Goal: Task Accomplishment & Management: Manage account settings

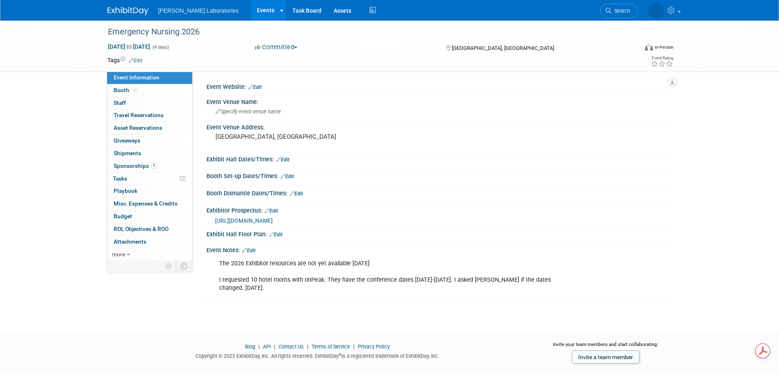
click at [252, 250] on link "Edit" at bounding box center [249, 251] width 14 height 6
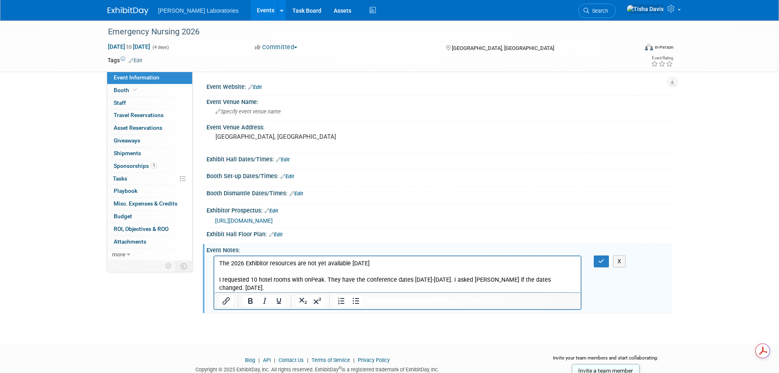
click at [484, 290] on p "The 2026 Exhibitor resources are not yet available [DATE] I requested 10 hotel …" at bounding box center [398, 275] width 358 height 33
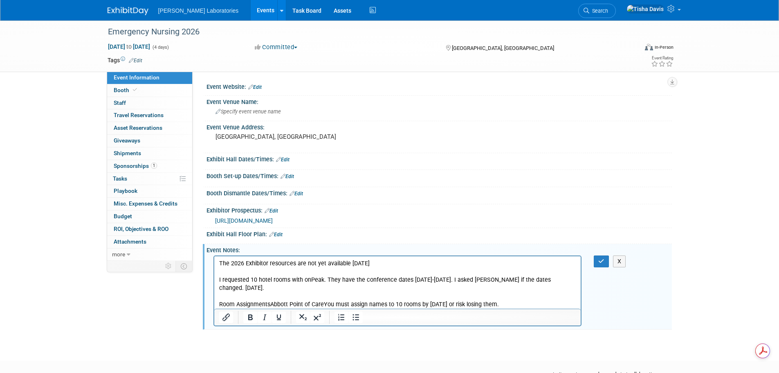
click at [271, 303] on p "Room AssignmentsAbbott Point of CareYou must assign names to 10 rooms by [DATE]…" at bounding box center [398, 304] width 358 height 8
click at [326, 303] on p "Room Assignments [PERSON_NAME] Point of CareYou must assign names to 10 rooms b…" at bounding box center [398, 304] width 358 height 8
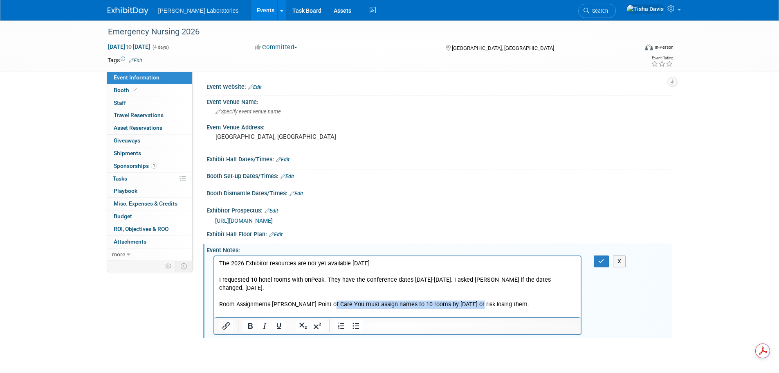
drag, startPoint x: 326, startPoint y: 303, endPoint x: 473, endPoint y: 303, distance: 147.3
click at [473, 303] on p "Room Assignments [PERSON_NAME] Point of Care You must assign names to 10 rooms …" at bounding box center [398, 304] width 358 height 8
copy p "You must assign names to 10 rooms by [DATE] or risk losing them."
click at [601, 260] on icon "button" at bounding box center [602, 261] width 6 height 6
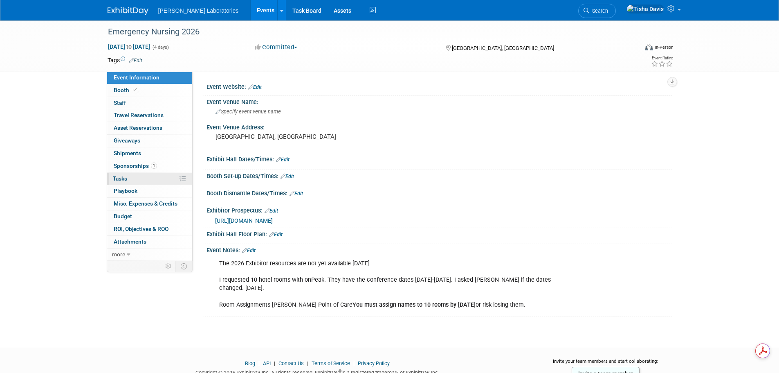
click at [124, 176] on span "Tasks 0%" at bounding box center [120, 178] width 14 height 7
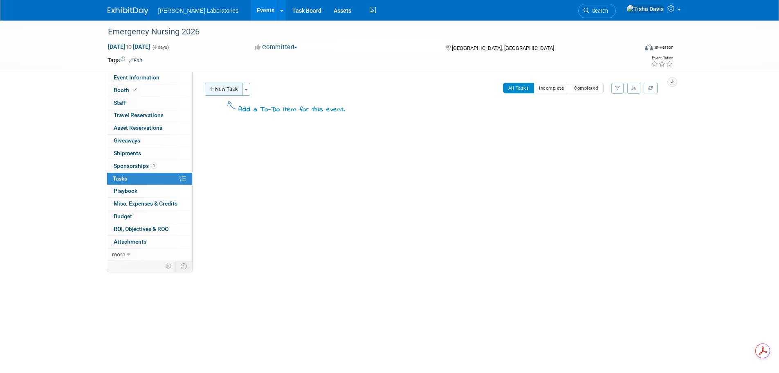
click at [226, 91] on button "New Task" at bounding box center [224, 89] width 38 height 13
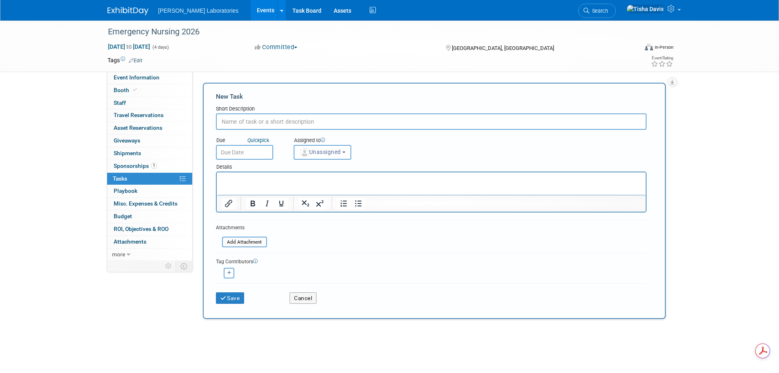
paste input "You must assign names to 10 rooms by [DATE] or risk losing them."
type input "You must assign names to 10 rooms by [DATE] or risk losing them."
click at [262, 154] on input "text" at bounding box center [244, 152] width 57 height 15
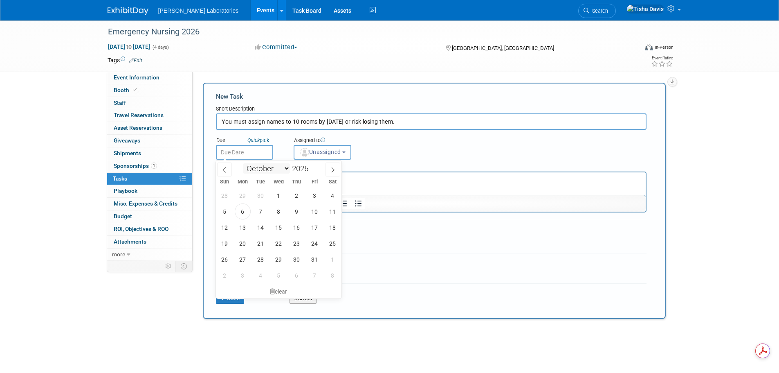
click at [286, 169] on select "January February March April May June July August September October November De…" at bounding box center [266, 168] width 47 height 10
select select "6"
click at [243, 163] on select "January February March April May June July August September October November De…" at bounding box center [266, 168] width 47 height 10
click at [313, 166] on span at bounding box center [312, 166] width 6 height 5
type input "2026"
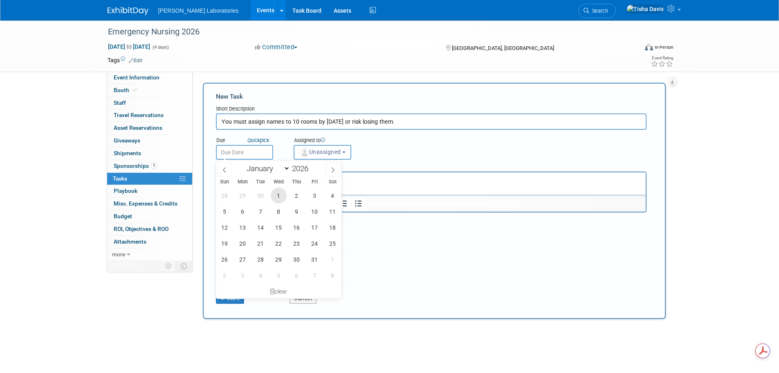
click at [280, 194] on span "1" at bounding box center [279, 195] width 16 height 16
type input "[DATE]"
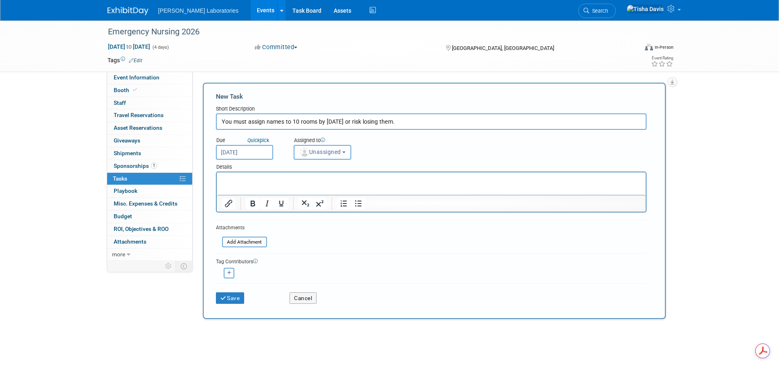
click at [345, 154] on button "Unassigned" at bounding box center [323, 152] width 58 height 15
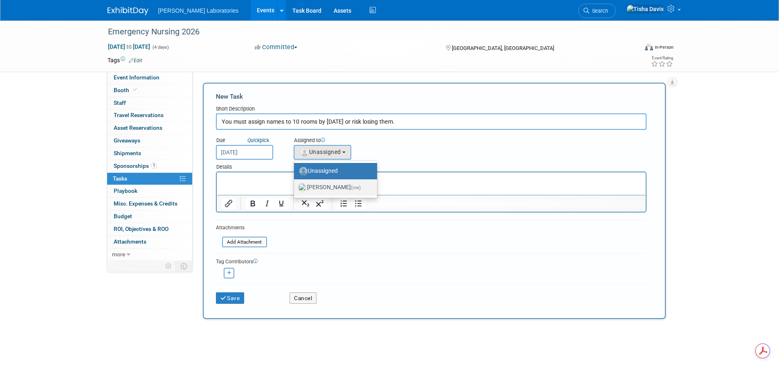
click at [326, 188] on label "[PERSON_NAME] (me)" at bounding box center [333, 187] width 71 height 13
click at [295, 188] on input "[PERSON_NAME] (me)" at bounding box center [292, 186] width 5 height 5
select select "2770856e-d6b1-4121-bfe1-202d7e478624"
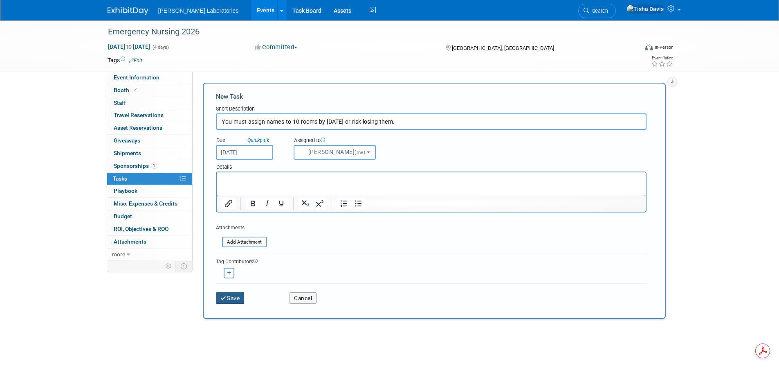
click at [229, 300] on button "Save" at bounding box center [230, 297] width 29 height 11
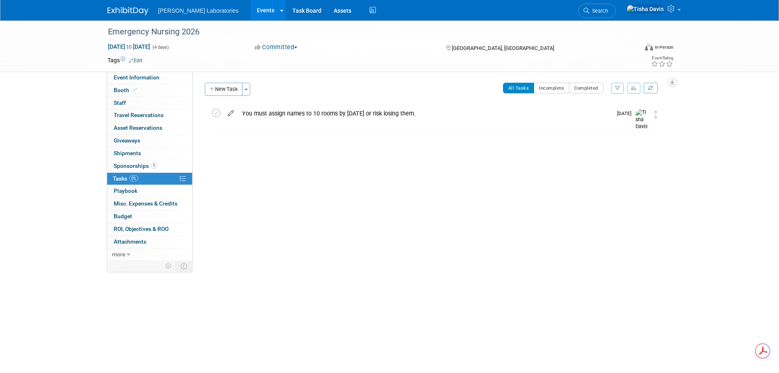
click at [229, 114] on icon at bounding box center [231, 111] width 14 height 10
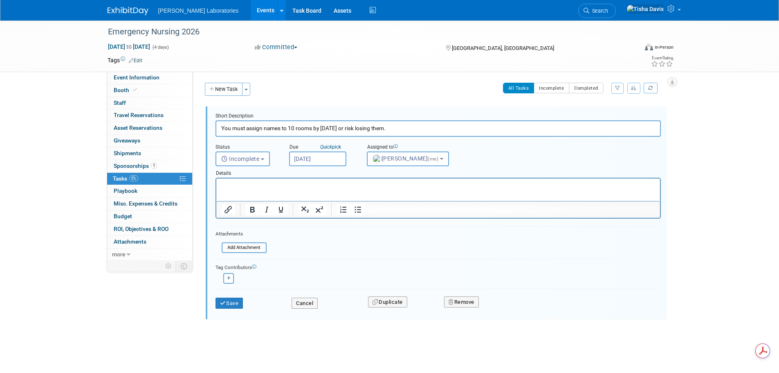
type input "You must assign names to 10 rooms by [DATE] or risk losing them."
drag, startPoint x: 455, startPoint y: 182, endPoint x: 452, endPoint y: 188, distance: 6.5
click at [455, 182] on p "Rich Text Area. Press ALT-0 for help." at bounding box center [438, 186] width 435 height 8
click at [324, 260] on div "Tag Contributors [PERSON_NAME] (me) remove" at bounding box center [439, 271] width 446 height 25
click at [233, 303] on button "Save" at bounding box center [230, 302] width 28 height 11
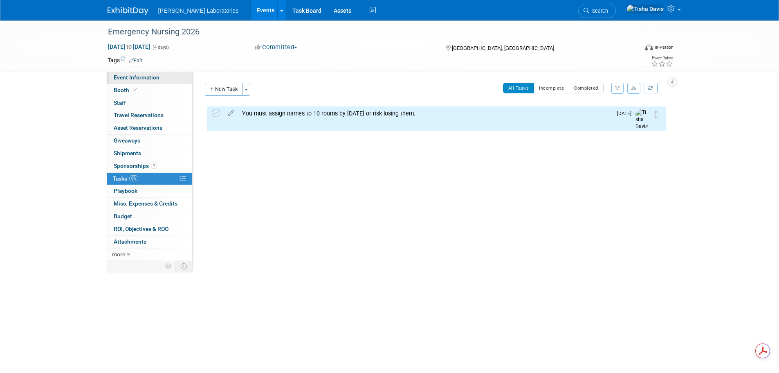
click at [142, 77] on span "Event Information" at bounding box center [137, 77] width 46 height 7
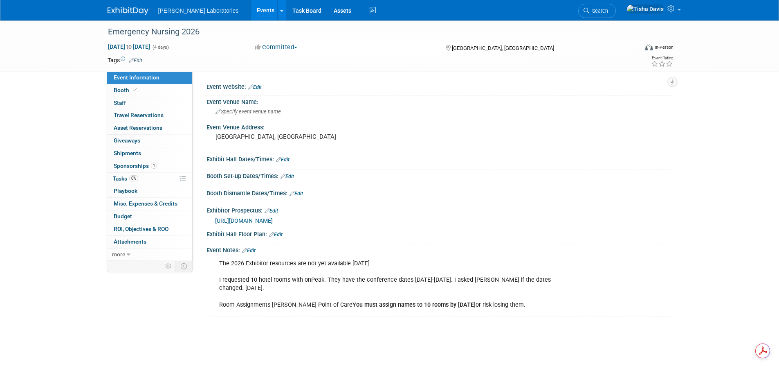
click at [254, 250] on link "Edit" at bounding box center [249, 251] width 14 height 6
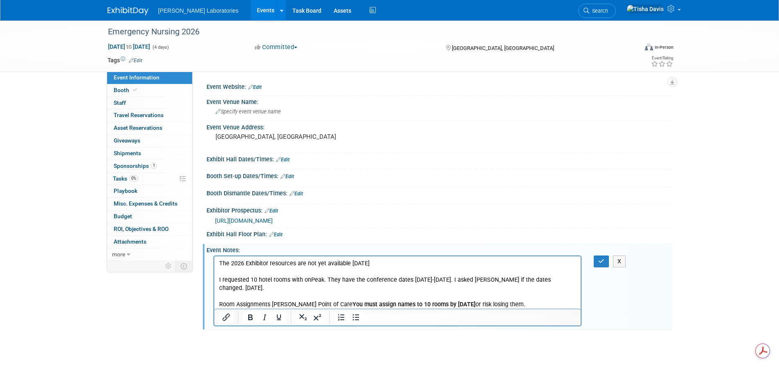
click at [537, 304] on p "The 2026 Exhibitor resources are not yet available [DATE] I requested 10 hotel …" at bounding box center [398, 283] width 358 height 49
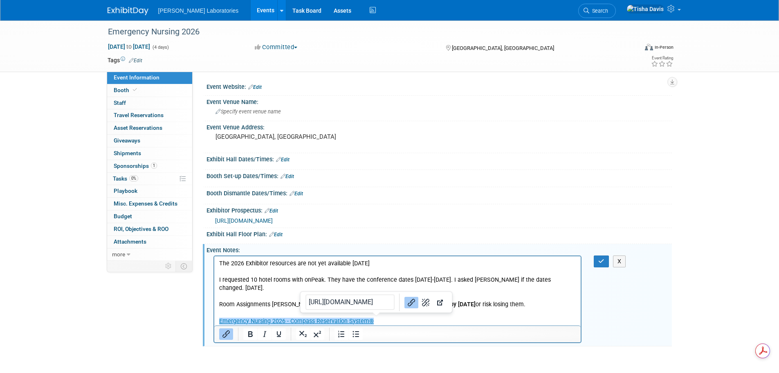
click at [493, 324] on p "Emergency Nursing 2026 - Compass Reservation System®﻿" at bounding box center [398, 321] width 358 height 8
click at [492, 320] on p "Emergency Nursing 2026 - Compass Reservation System®﻿" at bounding box center [398, 321] width 358 height 8
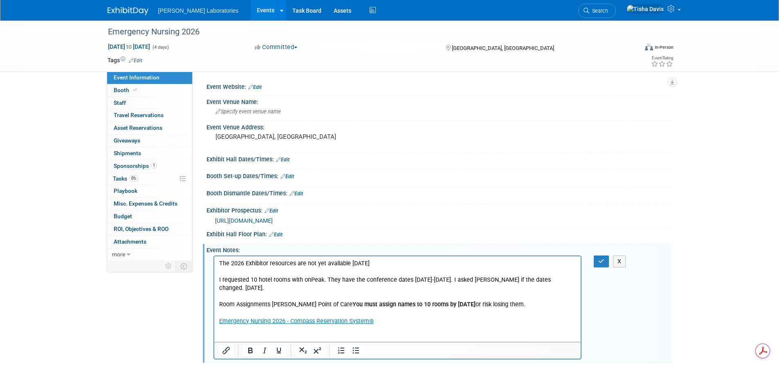
click at [337, 338] on p "Rich Text Area. Press ALT-0 for help." at bounding box center [398, 337] width 358 height 8
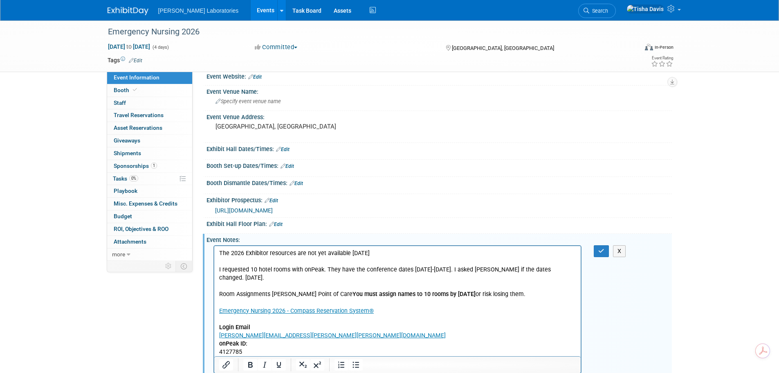
scroll to position [31, 0]
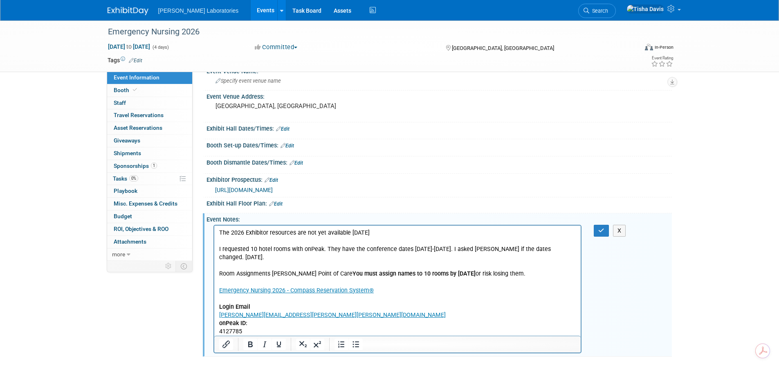
click at [304, 332] on p "4127785" at bounding box center [398, 331] width 358 height 8
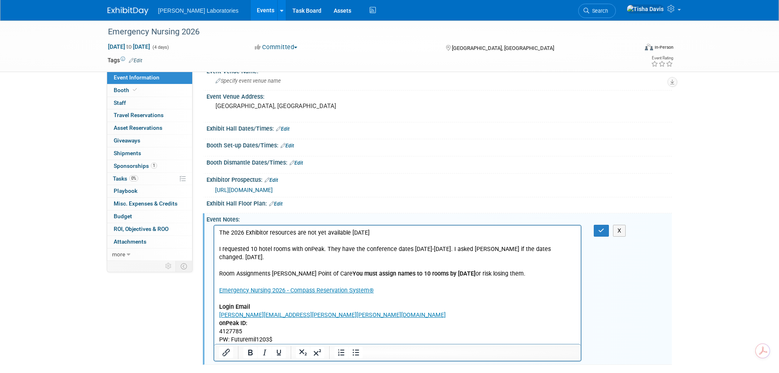
click at [452, 250] on p "The 2026 Exhibitor resources are not yet available [DATE] I requested 10 hotel …" at bounding box center [398, 253] width 358 height 49
click at [538, 275] on p "The 2026 Exhibitor resources are not yet available [DATE] I requested 10 hotel …" at bounding box center [398, 253] width 358 height 49
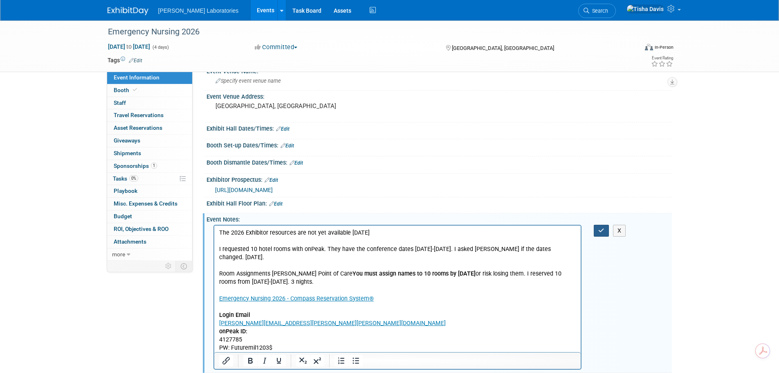
click at [601, 229] on icon "button" at bounding box center [602, 230] width 6 height 6
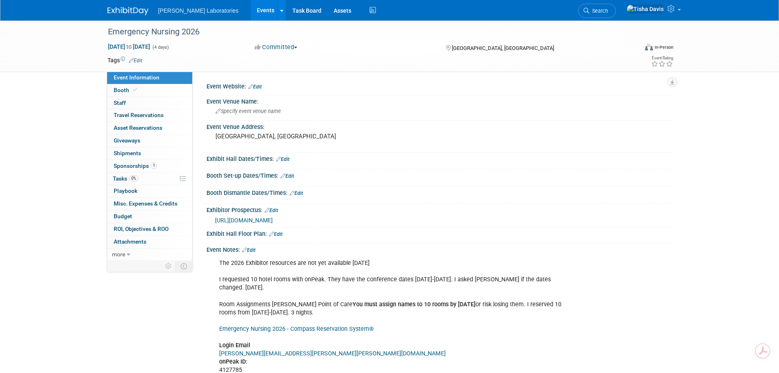
scroll to position [0, 0]
click at [267, 113] on span "Specify event venue name" at bounding box center [248, 111] width 65 height 6
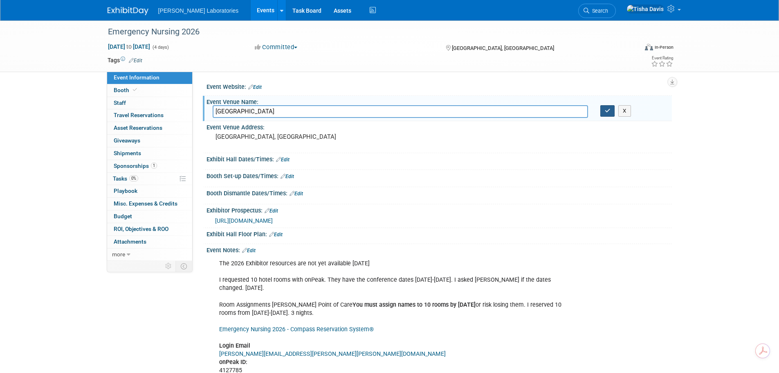
type input "[GEOGRAPHIC_DATA]"
click at [609, 113] on icon "button" at bounding box center [608, 110] width 6 height 5
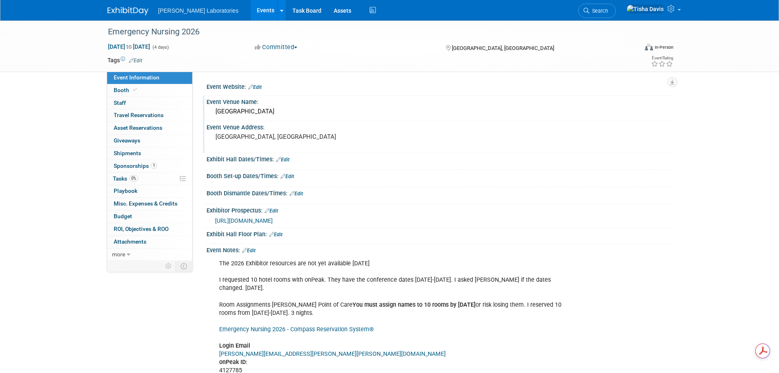
click at [241, 137] on pre "[GEOGRAPHIC_DATA], [GEOGRAPHIC_DATA]" at bounding box center [304, 136] width 176 height 7
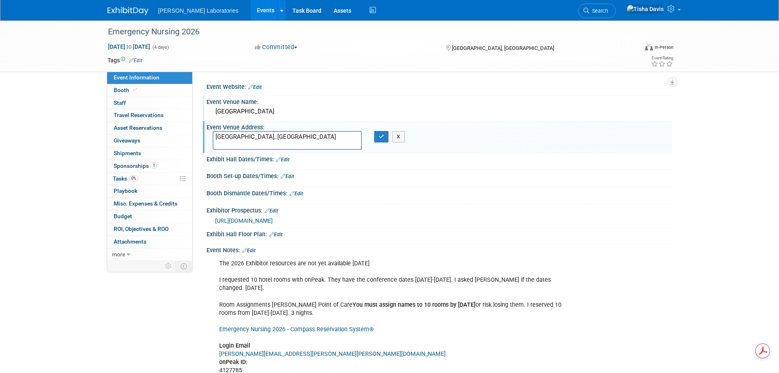
drag, startPoint x: 265, startPoint y: 137, endPoint x: 216, endPoint y: 133, distance: 48.8
click at [216, 133] on textarea "[GEOGRAPHIC_DATA], [GEOGRAPHIC_DATA]" at bounding box center [287, 140] width 149 height 19
type textarea "[STREET_ADDRESS]"
click at [382, 135] on icon "button" at bounding box center [382, 136] width 6 height 5
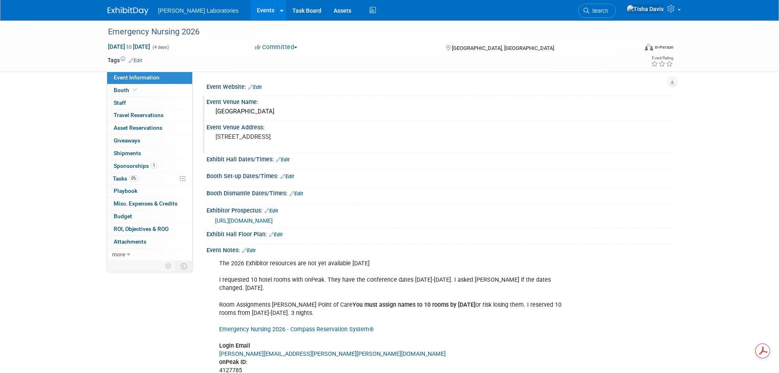
click at [275, 140] on pre "[STREET_ADDRESS]" at bounding box center [304, 136] width 176 height 7
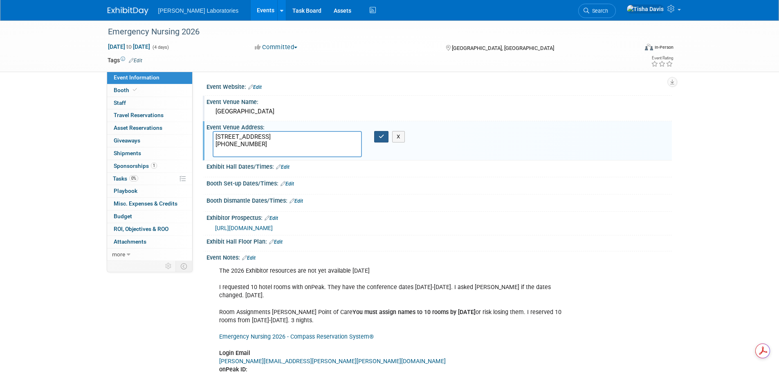
type textarea "[STREET_ADDRESS] [PHONE_NUMBER]"
click at [379, 137] on icon "button" at bounding box center [382, 136] width 6 height 5
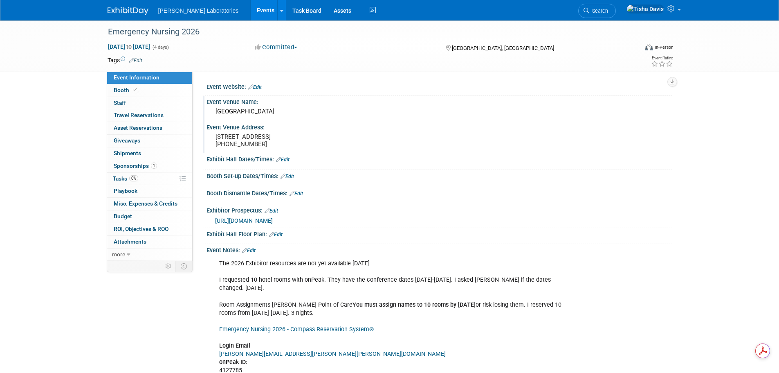
click at [285, 162] on link "Edit" at bounding box center [283, 160] width 14 height 6
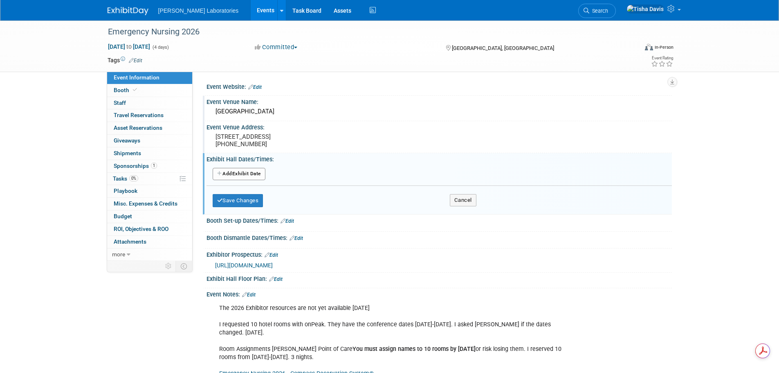
click at [251, 180] on button "Add Another Exhibit Date" at bounding box center [239, 174] width 53 height 12
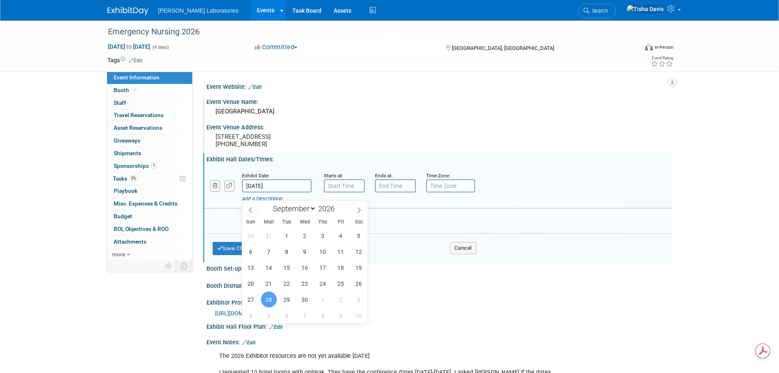
click at [285, 192] on input "[DATE]" at bounding box center [277, 185] width 70 height 13
click at [290, 300] on span "29" at bounding box center [287, 299] width 16 height 16
type input "[DATE]"
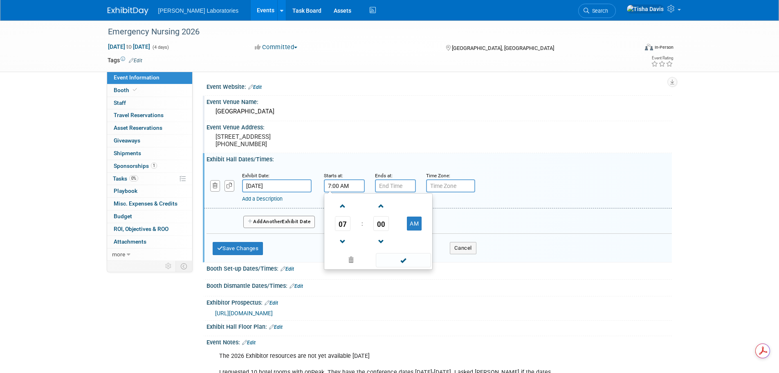
click at [348, 192] on input "7:00 AM" at bounding box center [344, 185] width 41 height 13
click at [345, 213] on span at bounding box center [343, 206] width 14 height 14
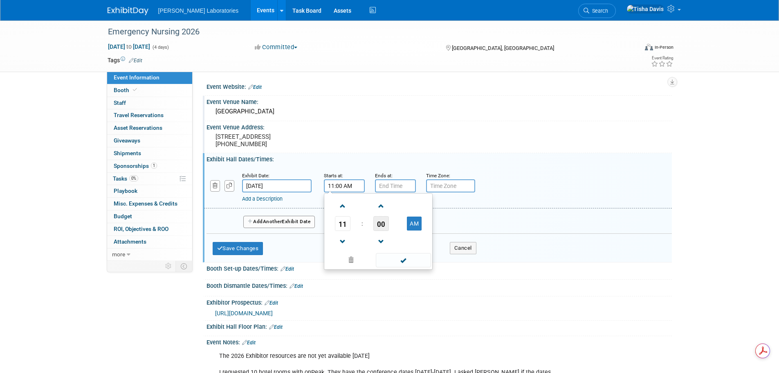
click at [377, 230] on span "00" at bounding box center [382, 223] width 16 height 15
click at [420, 214] on td "15" at bounding box center [418, 206] width 26 height 22
type input "11:15 AM"
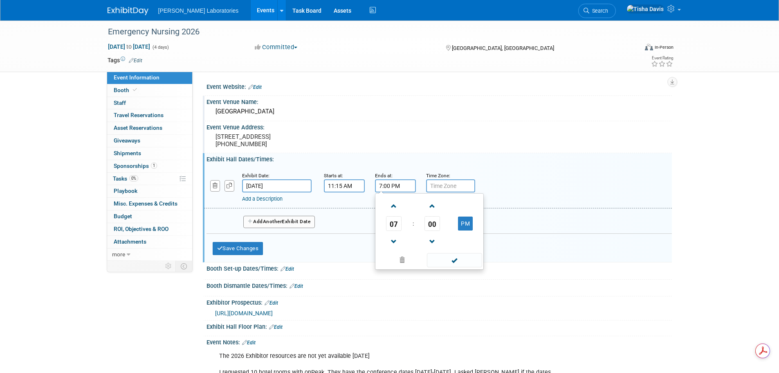
click at [397, 192] on input "7:00 PM" at bounding box center [395, 185] width 41 height 13
click at [393, 248] on span at bounding box center [394, 241] width 14 height 14
type input "4:00 PM"
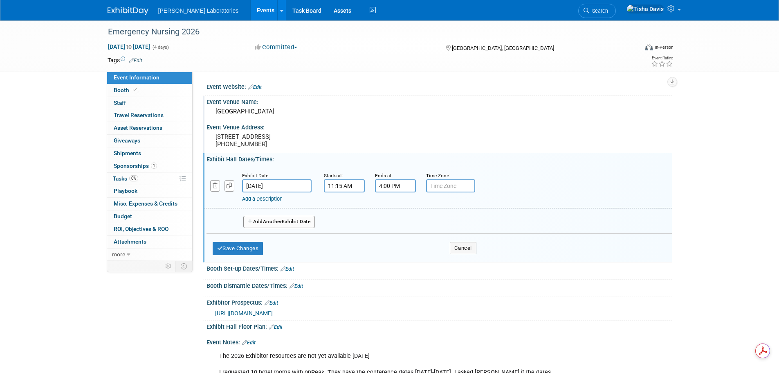
click at [443, 192] on input "text" at bounding box center [450, 185] width 49 height 13
click at [300, 227] on button "Add Another Exhibit Date" at bounding box center [279, 222] width 72 height 12
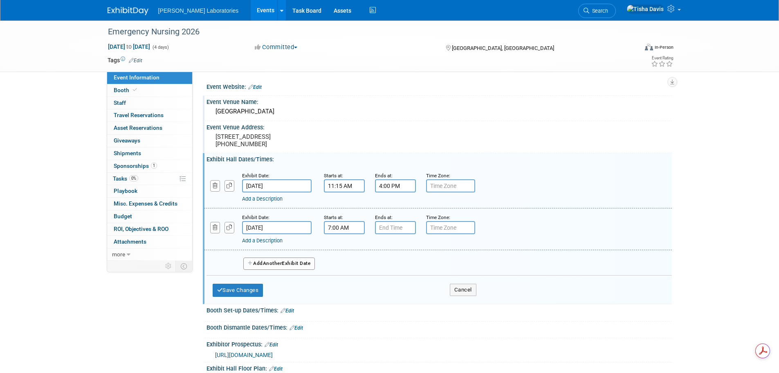
click at [340, 234] on input "7:00 AM" at bounding box center [344, 227] width 41 height 13
click at [345, 255] on span at bounding box center [343, 248] width 14 height 14
type input "9:00 AM"
click at [392, 234] on input "7:00 PM" at bounding box center [395, 227] width 41 height 13
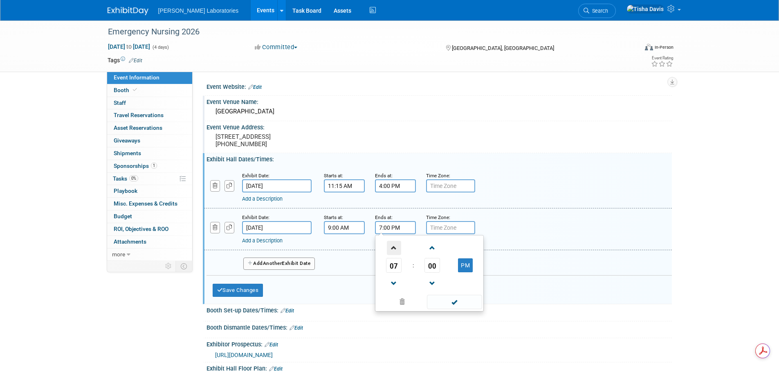
click at [392, 255] on span at bounding box center [394, 248] width 14 height 14
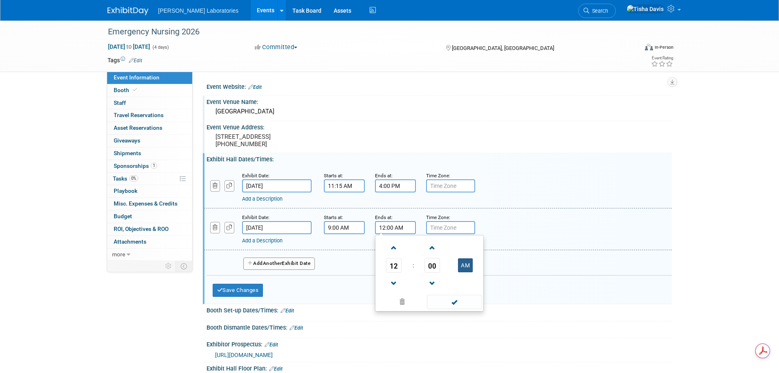
click at [465, 272] on button "AM" at bounding box center [465, 265] width 15 height 14
type input "12:00 PM"
click at [247, 296] on button "Save Changes" at bounding box center [238, 290] width 51 height 13
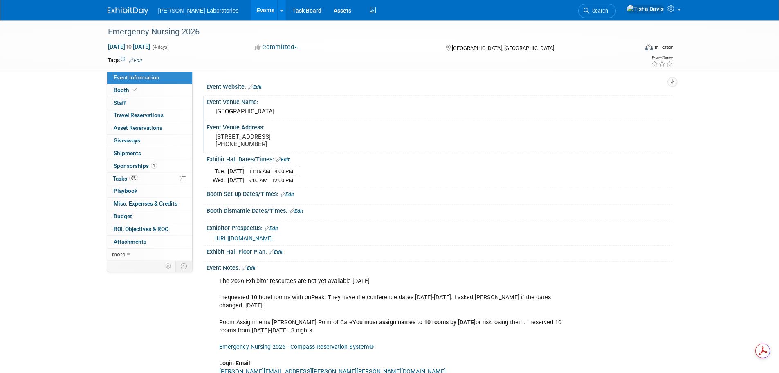
click at [251, 9] on link "Events" at bounding box center [266, 10] width 30 height 20
